Goal: Task Accomplishment & Management: Use online tool/utility

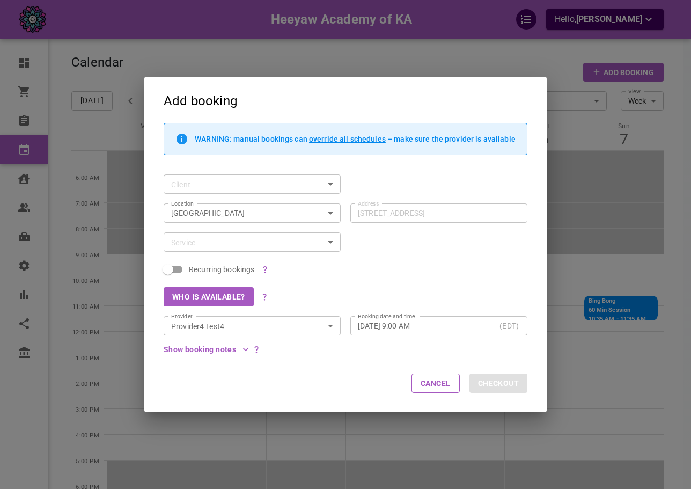
click at [327, 309] on div "Provider Provider4 Test4 Provider" at bounding box center [247, 320] width 187 height 29
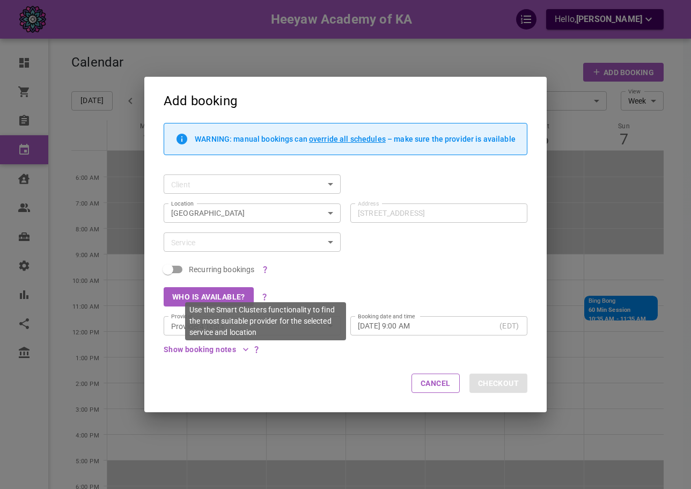
click at [266, 300] on icon "Use the Smart Clusters functionality to find the most suitable provider for the…" at bounding box center [264, 296] width 9 height 9
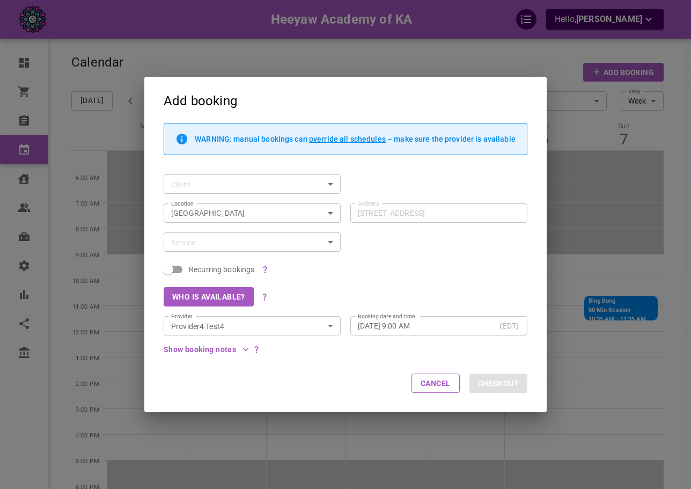
click at [355, 260] on div "Recurring bookings" at bounding box center [340, 265] width 373 height 26
click at [321, 248] on div "Service" at bounding box center [252, 241] width 177 height 19
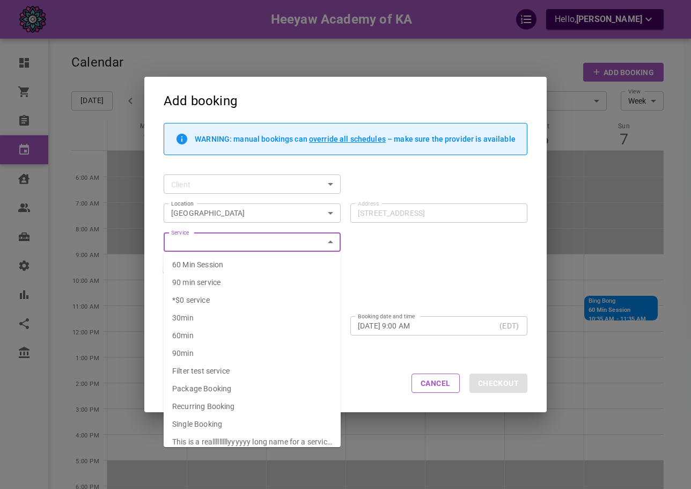
click at [417, 244] on div "WARNING: manual bookings can override all schedules – make sure the provider is…" at bounding box center [340, 238] width 373 height 231
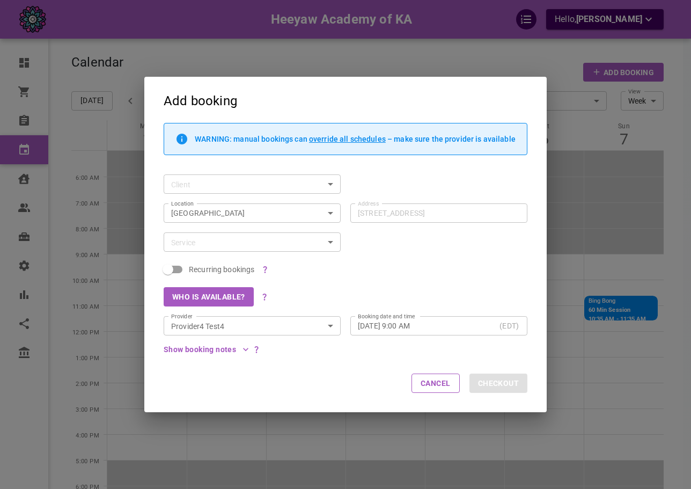
click at [90, 77] on div "Add booking WARNING: manual bookings can override all schedules – make sure the…" at bounding box center [345, 244] width 691 height 489
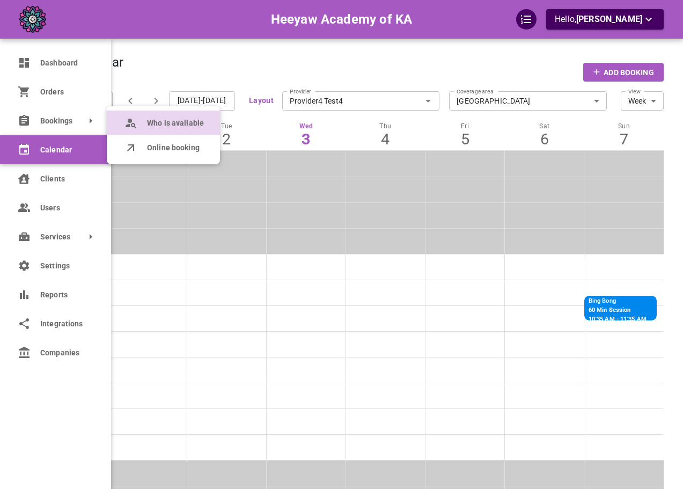
click at [136, 124] on icon at bounding box center [130, 122] width 13 height 13
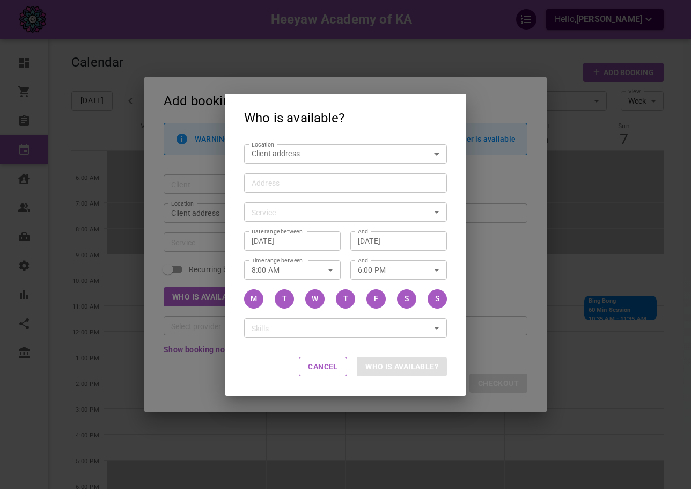
click at [536, 238] on div "Who is available? Location Client address customerLocation Location Address Add…" at bounding box center [345, 244] width 691 height 489
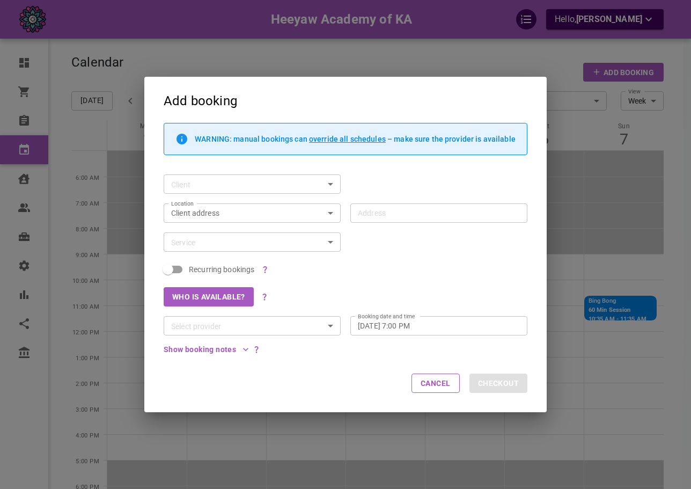
click at [598, 253] on div "Add booking WARNING: manual bookings can override all schedules – make sure the…" at bounding box center [345, 244] width 691 height 489
